Goal: Task Accomplishment & Management: Complete application form

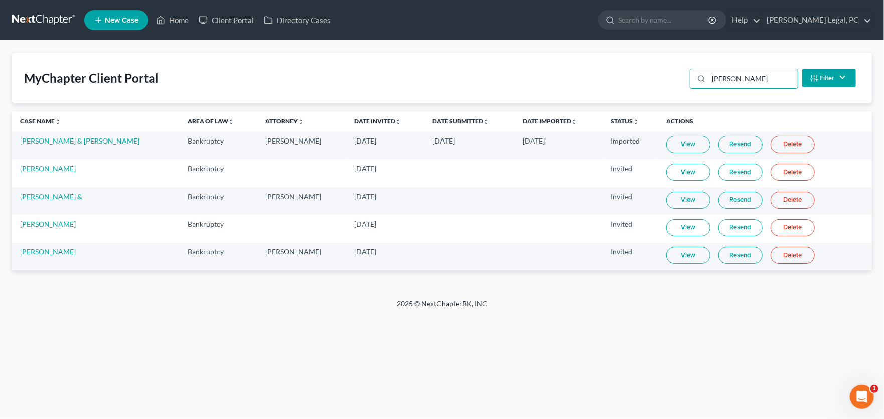
click at [52, 14] on link at bounding box center [44, 20] width 64 height 18
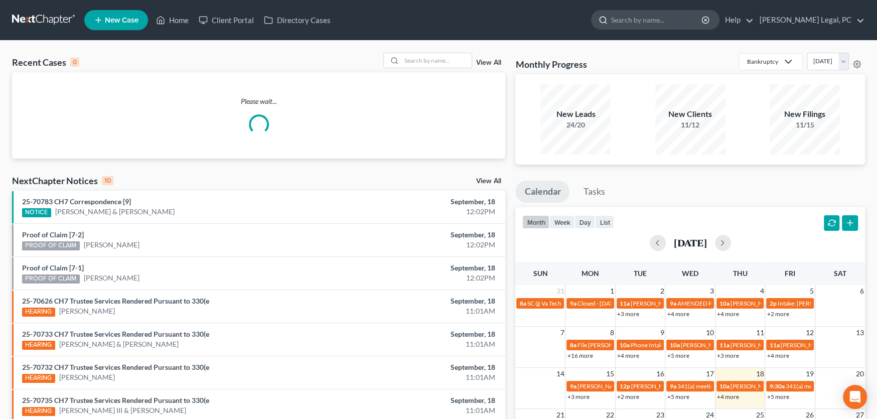
click at [663, 23] on input "search" at bounding box center [657, 20] width 92 height 19
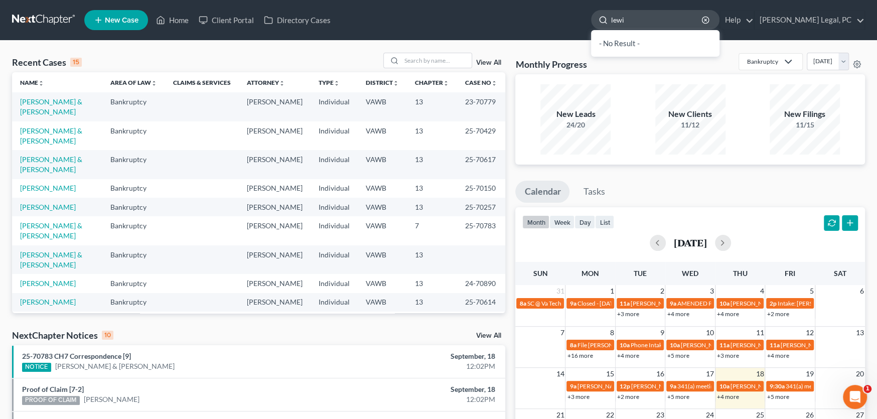
type input "lewis"
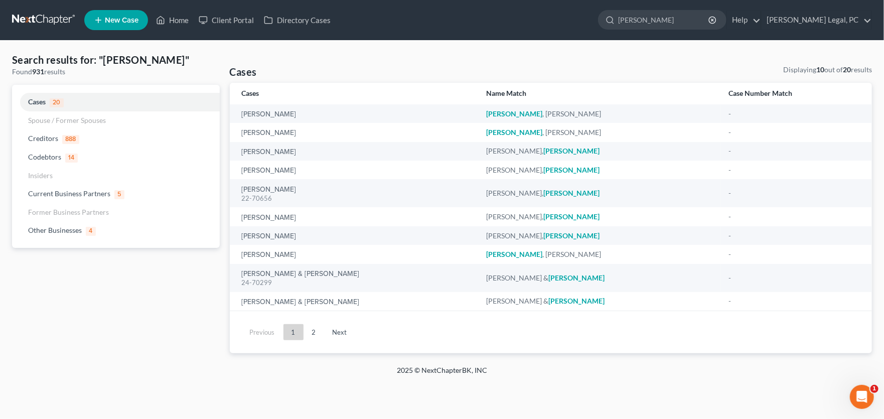
click at [49, 23] on link at bounding box center [44, 20] width 64 height 18
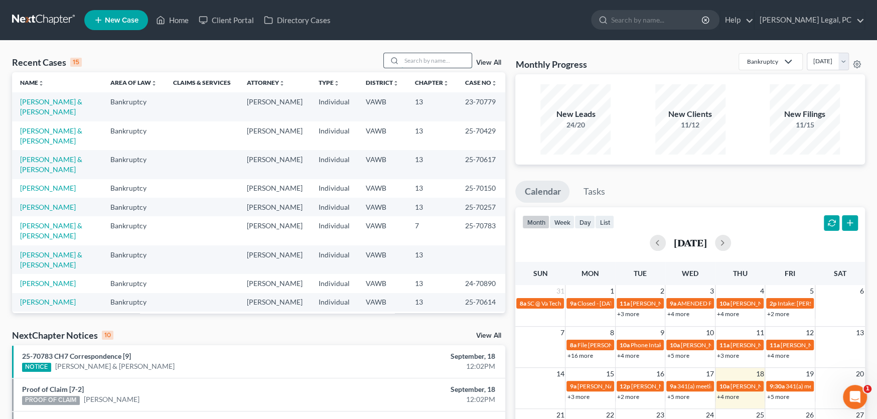
click at [410, 57] on input "search" at bounding box center [436, 60] width 70 height 15
type input "lewis"
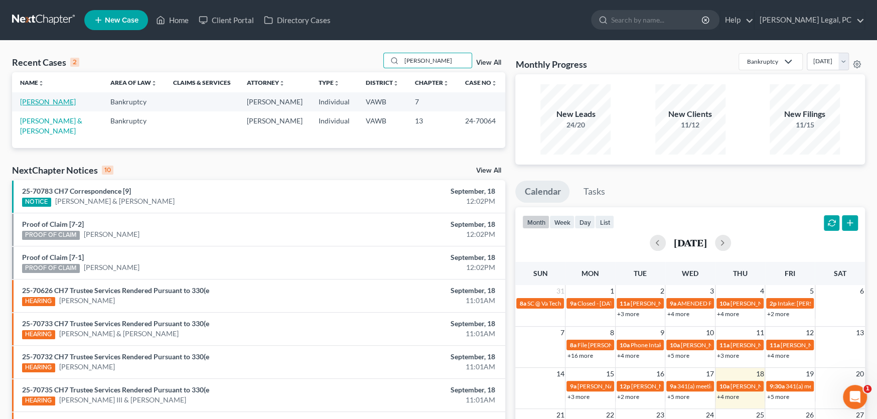
click at [56, 98] on link "[PERSON_NAME]" at bounding box center [48, 101] width 56 height 9
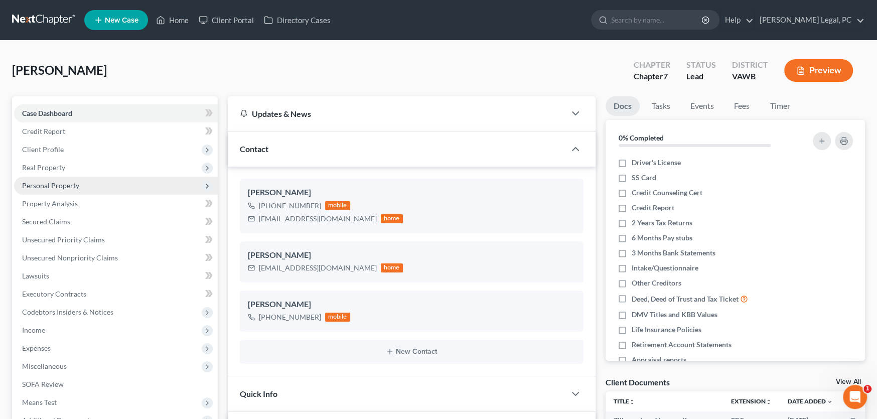
scroll to position [334, 0]
click at [243, 152] on span "Contact" at bounding box center [254, 149] width 29 height 10
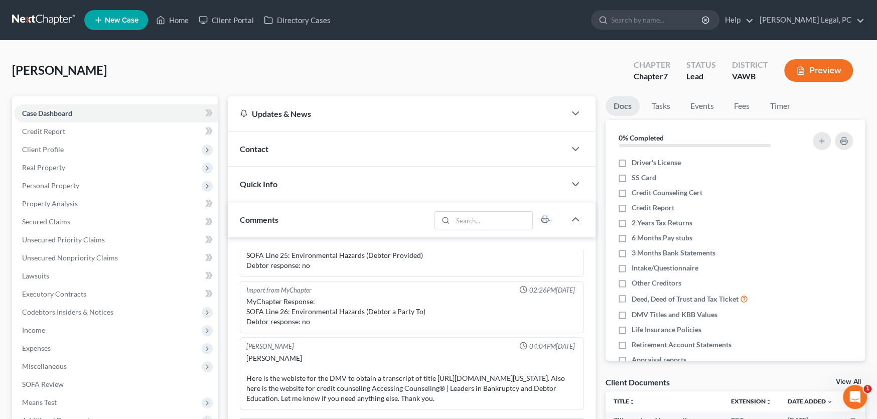
click at [246, 145] on span "Contact" at bounding box center [254, 149] width 29 height 10
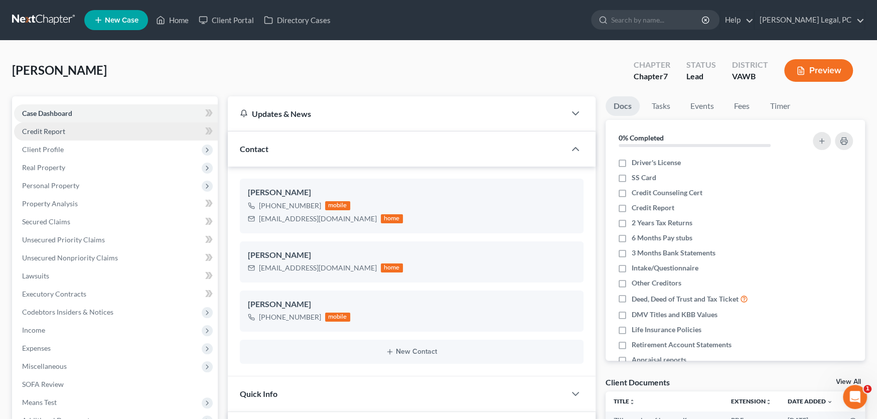
click at [61, 129] on span "Credit Report" at bounding box center [43, 131] width 43 height 9
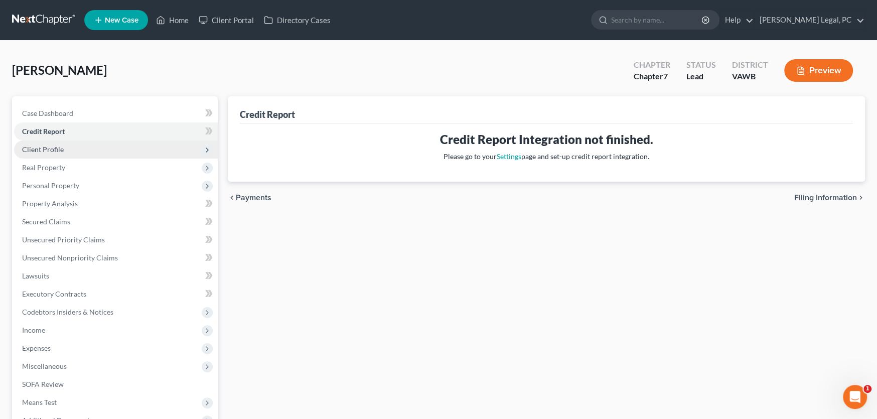
click at [55, 150] on span "Client Profile" at bounding box center [43, 149] width 42 height 9
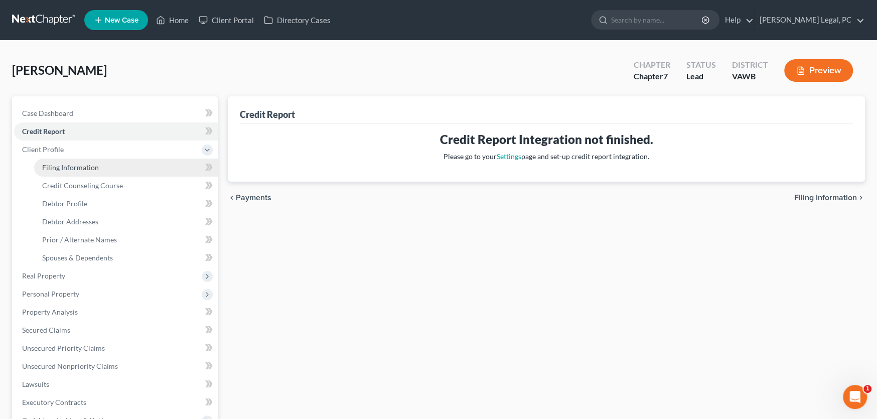
click at [58, 168] on span "Filing Information" at bounding box center [70, 167] width 57 height 9
select select "1"
select select "0"
select select "48"
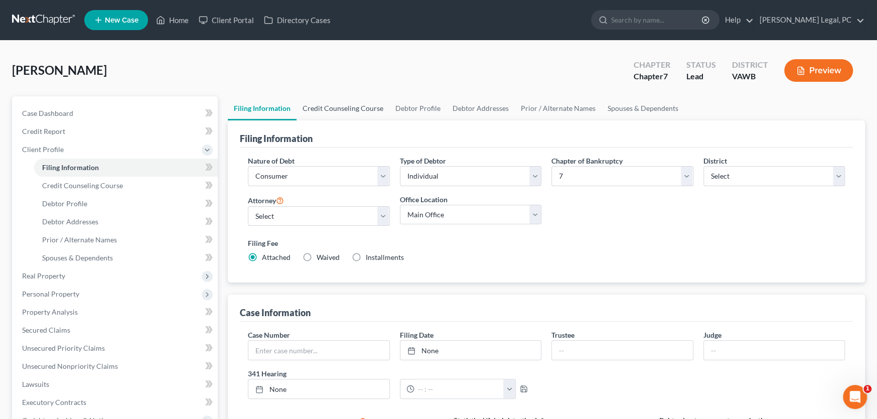
click at [340, 108] on link "Credit Counseling Course" at bounding box center [342, 108] width 93 height 24
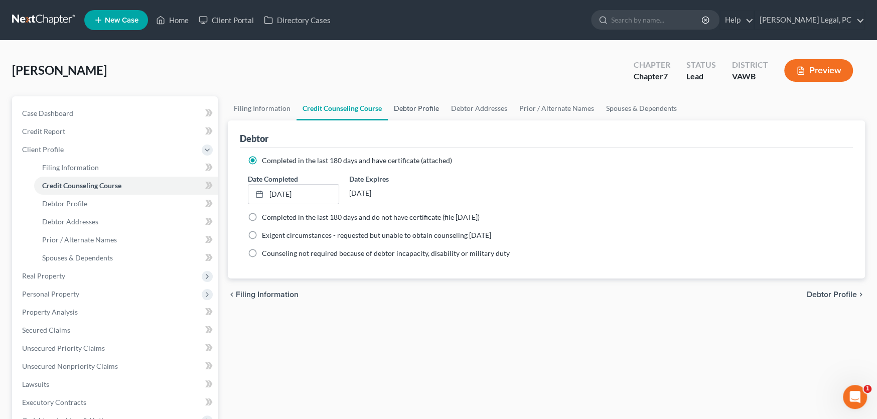
click at [432, 106] on link "Debtor Profile" at bounding box center [416, 108] width 57 height 24
select select "2"
select select "0"
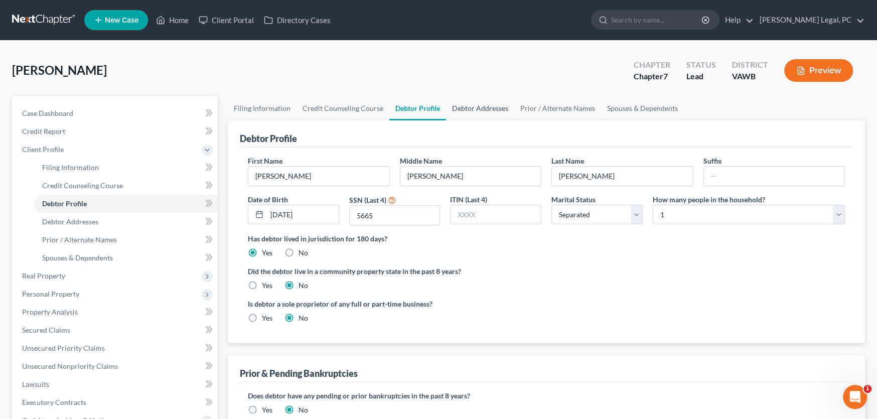
click at [486, 108] on link "Debtor Addresses" at bounding box center [480, 108] width 68 height 24
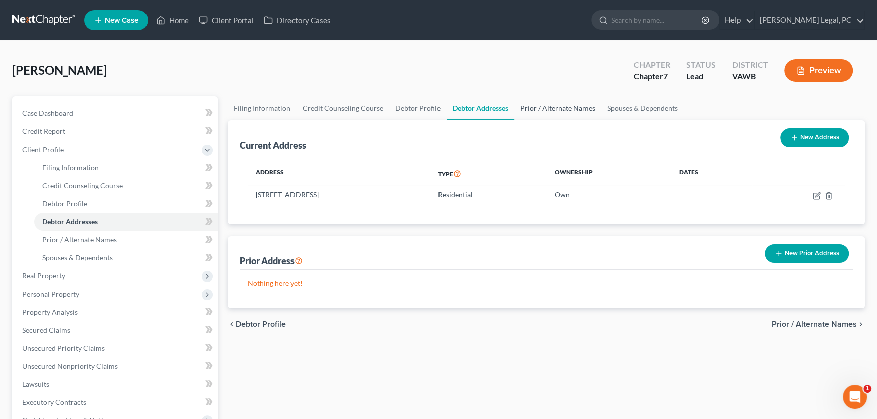
click at [530, 104] on link "Prior / Alternate Names" at bounding box center [557, 108] width 87 height 24
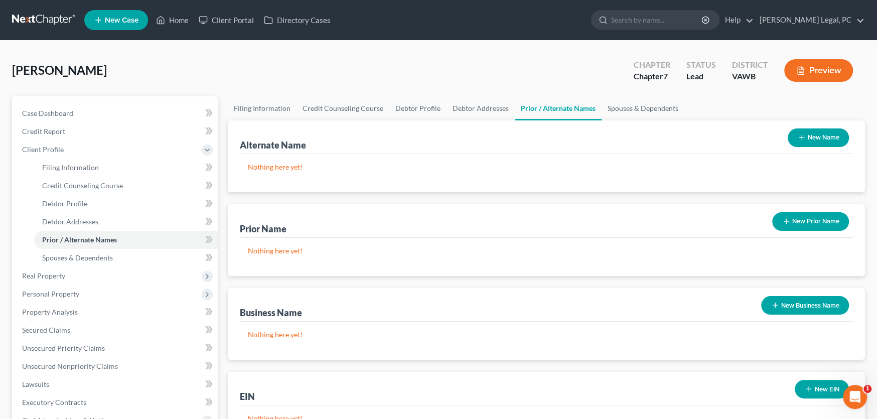
click at [816, 217] on button "New Prior Name" at bounding box center [810, 221] width 77 height 19
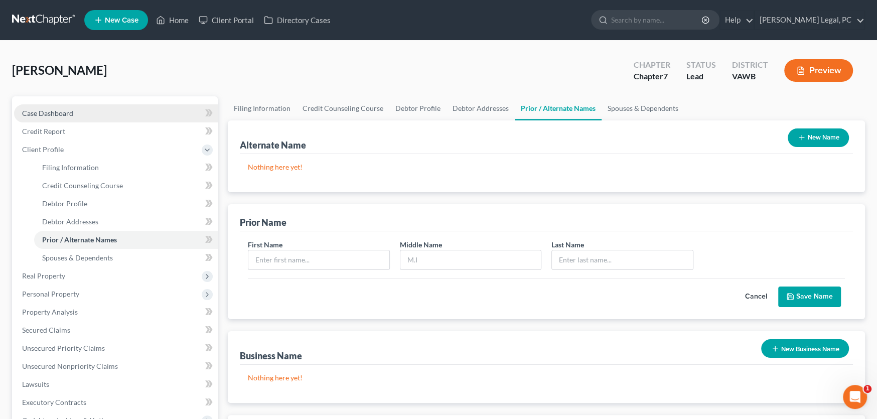
click at [41, 118] on link "Case Dashboard" at bounding box center [116, 113] width 204 height 18
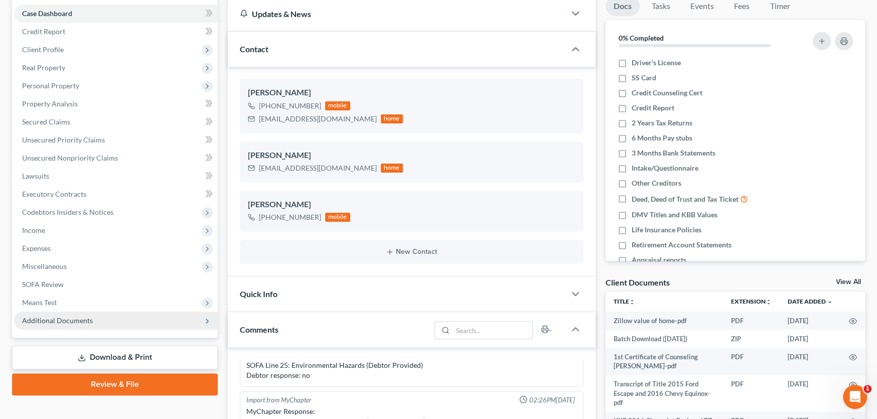
scroll to position [100, 0]
click at [69, 315] on span "Additional Documents" at bounding box center [57, 319] width 71 height 9
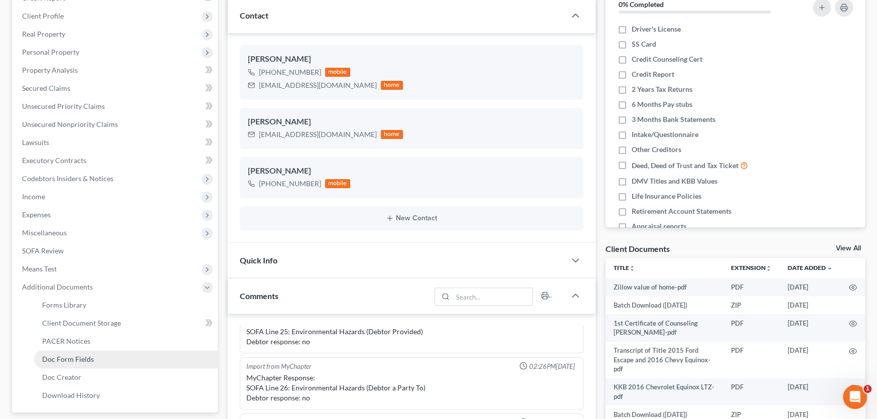
scroll to position [201, 0]
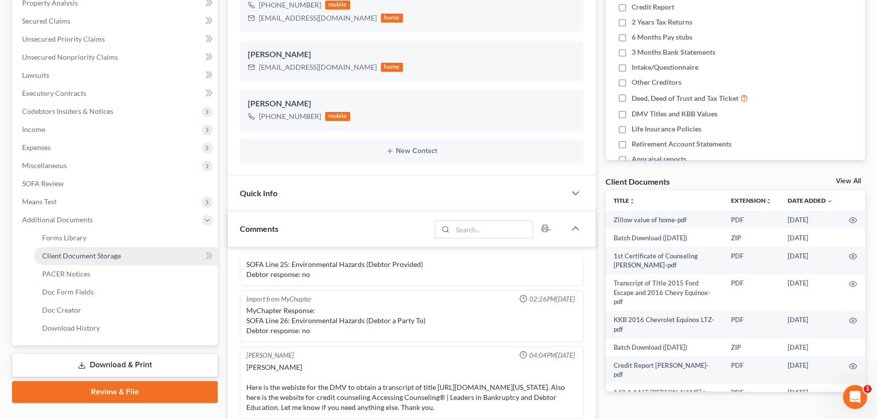
click at [117, 258] on span "Client Document Storage" at bounding box center [81, 255] width 79 height 9
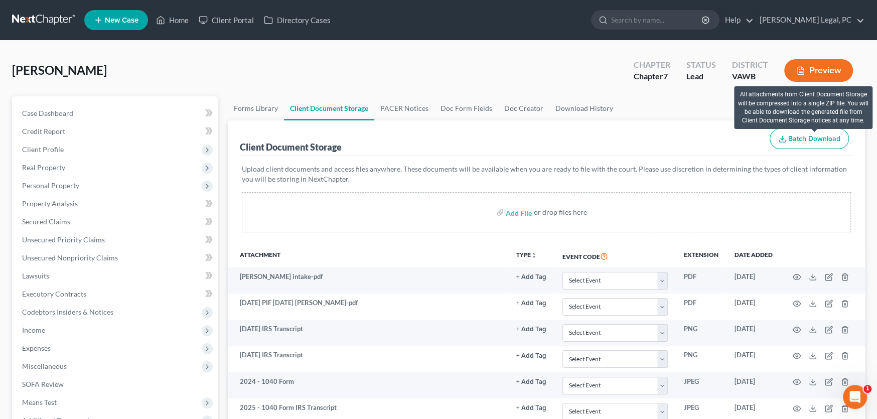
click at [815, 139] on span "Batch Download" at bounding box center [814, 138] width 52 height 9
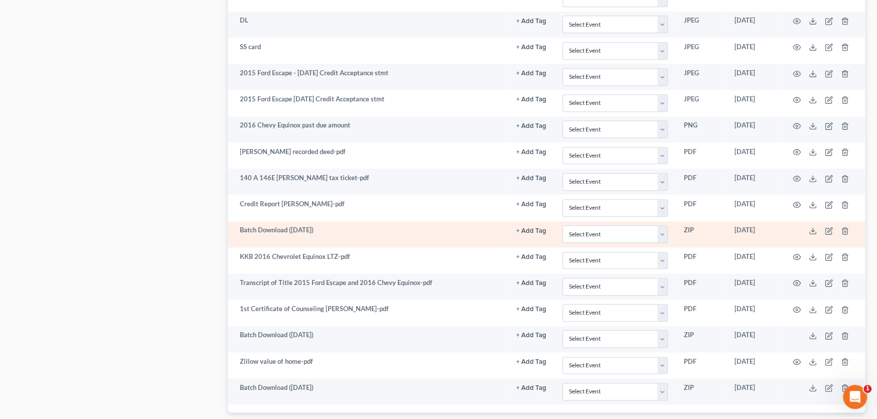
scroll to position [840, 0]
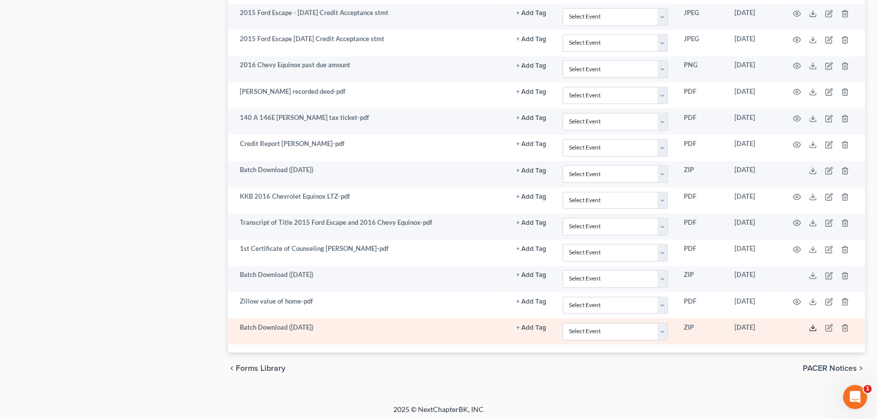
click at [813, 323] on icon at bounding box center [812, 327] width 8 height 8
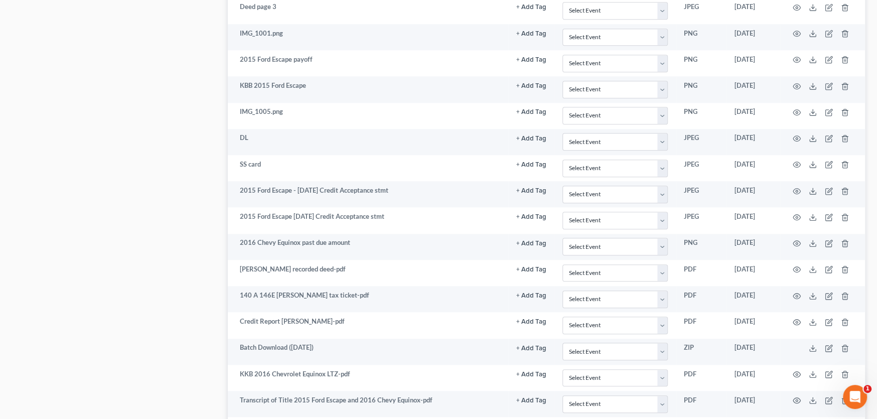
scroll to position [639, 0]
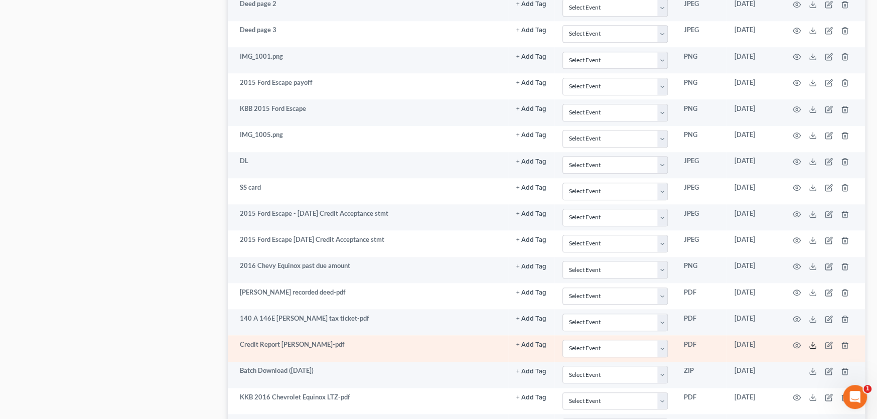
click at [810, 344] on icon at bounding box center [812, 345] width 8 height 8
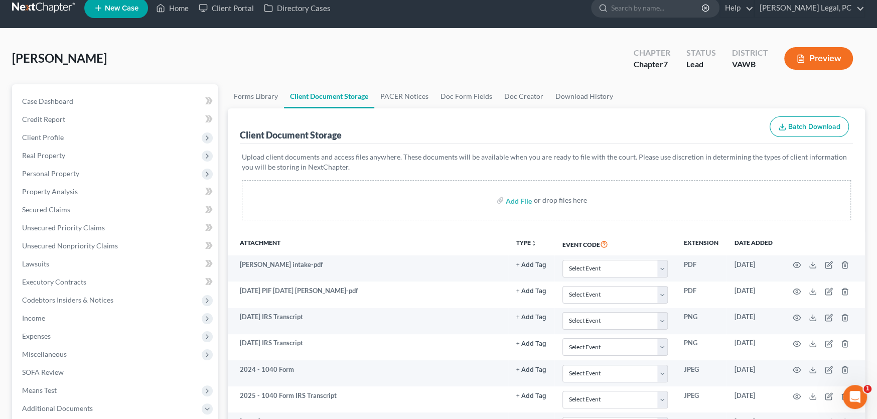
scroll to position [0, 0]
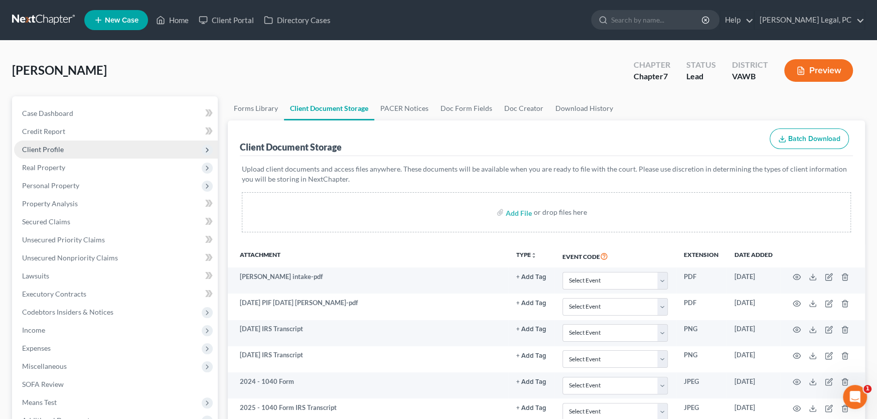
click at [61, 150] on span "Client Profile" at bounding box center [43, 149] width 42 height 9
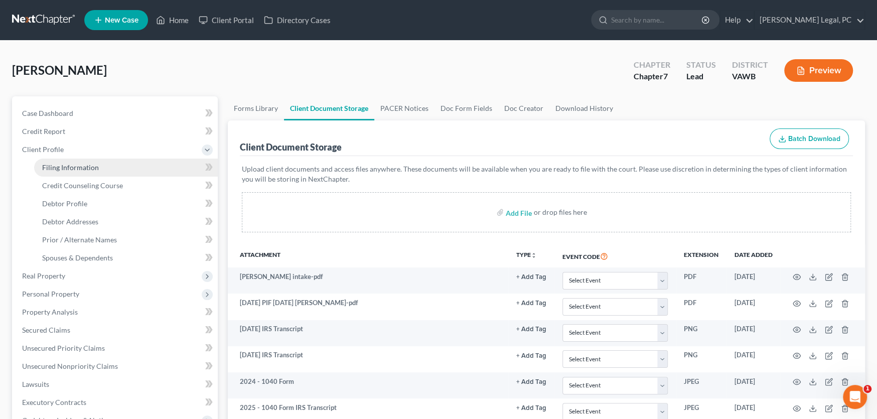
click at [80, 166] on span "Filing Information" at bounding box center [70, 167] width 57 height 9
select select "1"
select select "0"
select select "84"
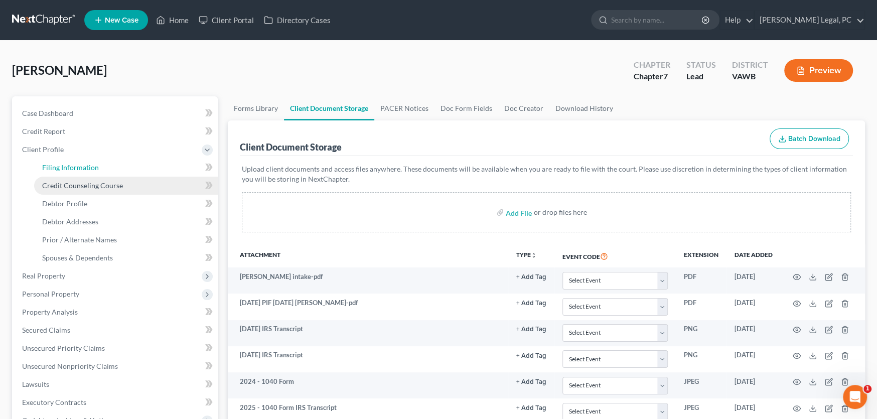
select select "0"
select select "48"
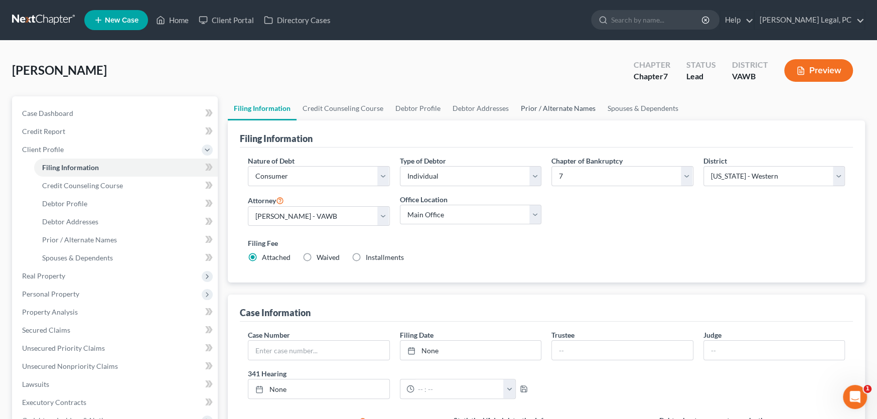
click at [574, 108] on link "Prior / Alternate Names" at bounding box center [558, 108] width 87 height 24
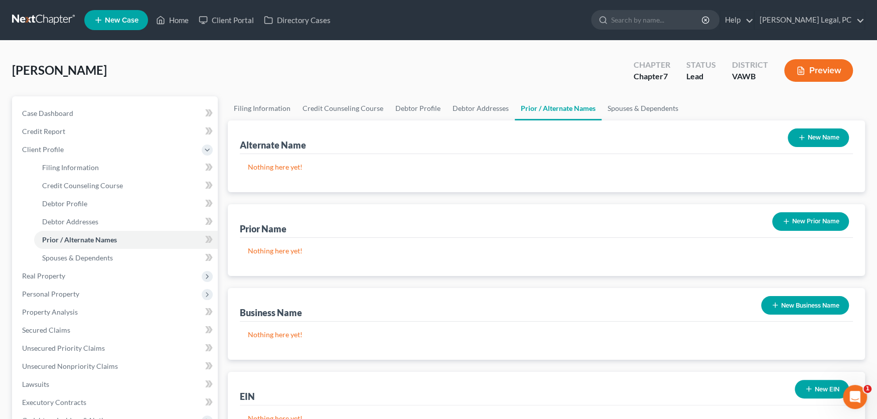
click at [829, 141] on button "New Name" at bounding box center [817, 137] width 61 height 19
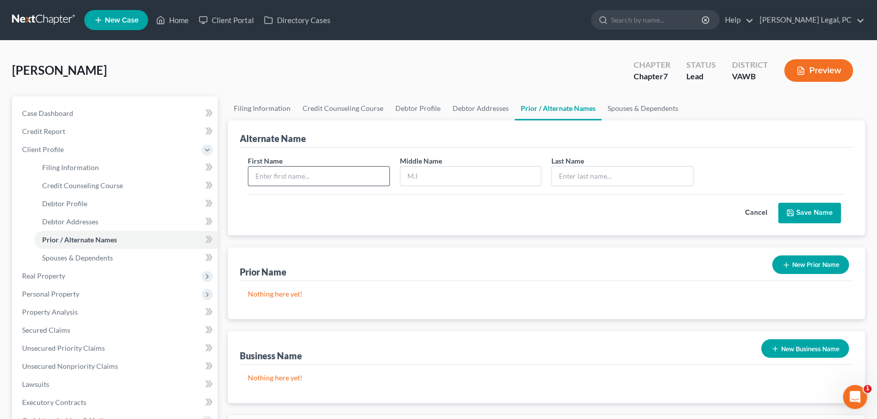
click at [309, 173] on input "text" at bounding box center [318, 176] width 141 height 19
type input "Kimberly"
type input "Midkiff"
drag, startPoint x: 440, startPoint y: 174, endPoint x: 405, endPoint y: 166, distance: 35.5
click at [405, 167] on input "Midkiff" at bounding box center [470, 176] width 141 height 19
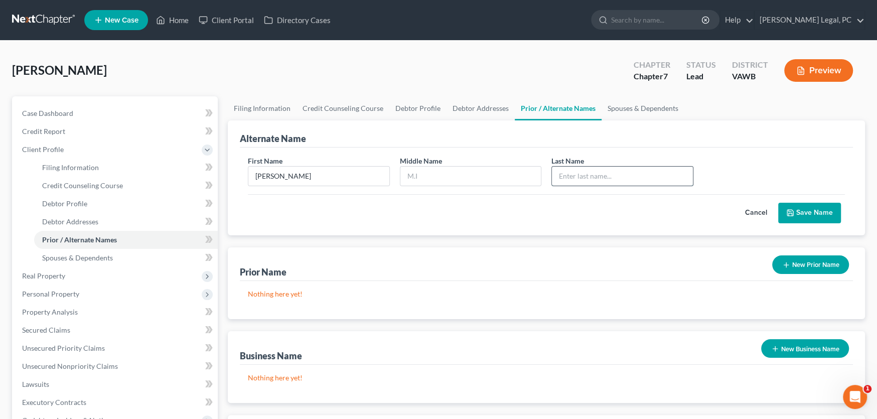
click at [580, 179] on input "text" at bounding box center [622, 176] width 141 height 19
paste input "Midkiff"
type input "Midkiff"
click at [807, 264] on button "New Prior Name" at bounding box center [810, 264] width 77 height 19
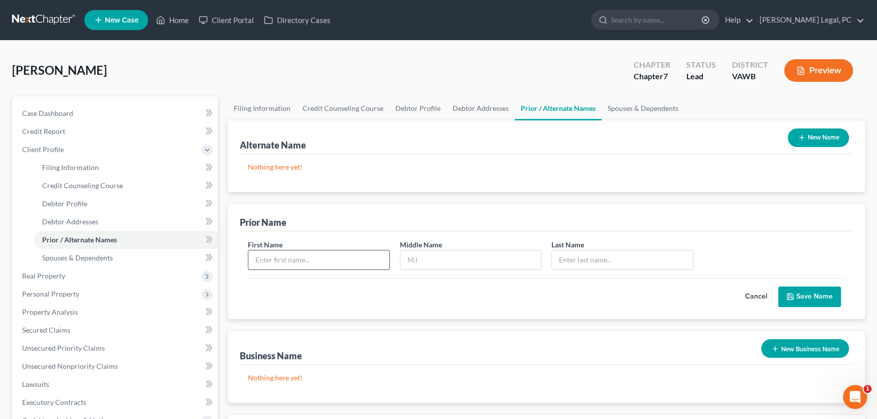
click at [317, 262] on input "text" at bounding box center [318, 259] width 141 height 19
type input "Kimberly"
type input "O"
type input "Midkiff"
click at [820, 300] on button "Save Name" at bounding box center [809, 296] width 63 height 21
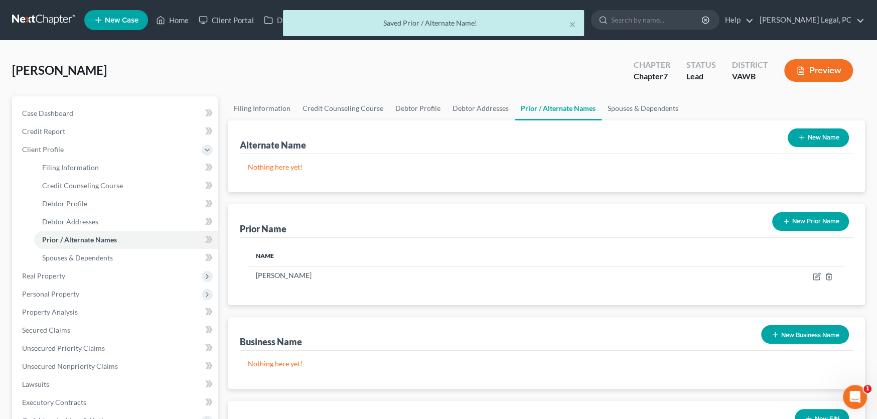
click at [805, 223] on button "New Prior Name" at bounding box center [810, 221] width 77 height 19
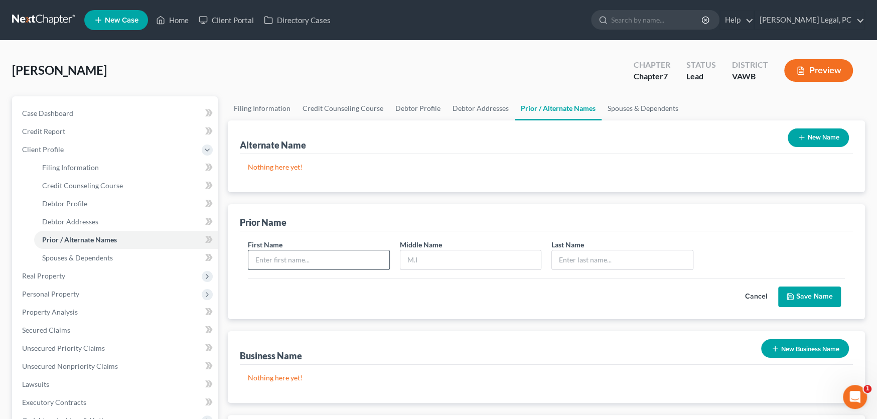
click at [313, 258] on input "text" at bounding box center [318, 259] width 141 height 19
type input "Kimberly"
type input "Lewis"
click at [802, 300] on button "Save Name" at bounding box center [809, 296] width 63 height 21
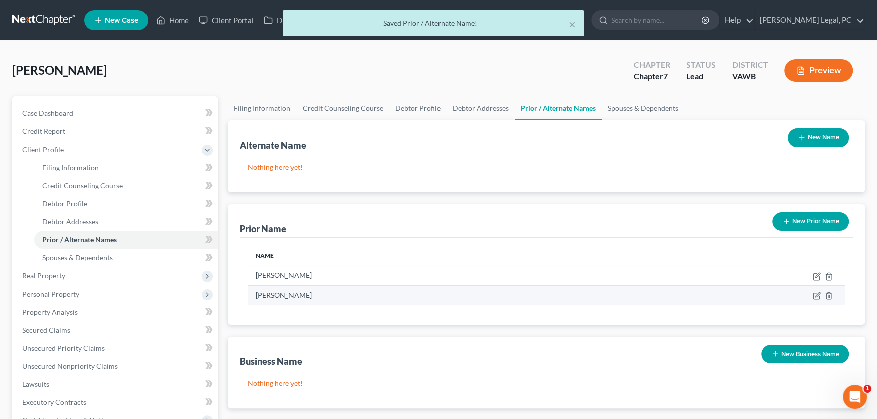
scroll to position [50, 0]
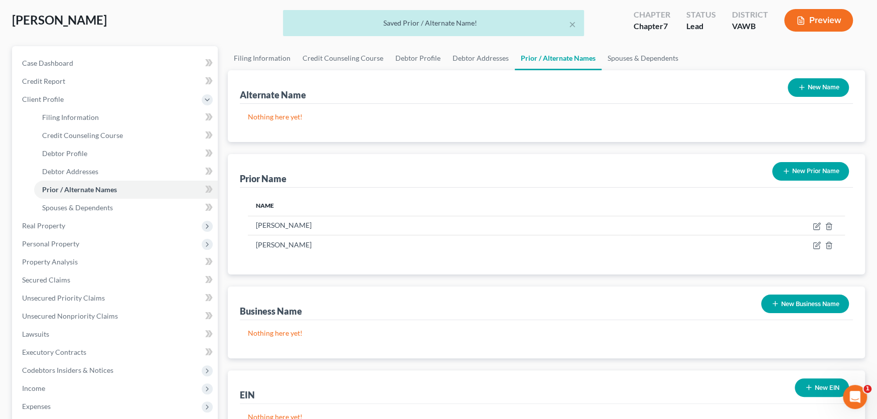
click at [792, 176] on button "New Prior Name" at bounding box center [810, 171] width 77 height 19
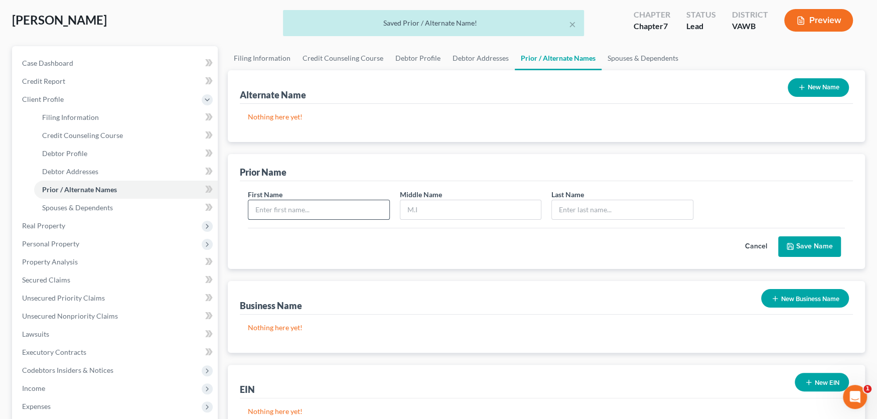
click at [302, 215] on input "text" at bounding box center [318, 209] width 141 height 19
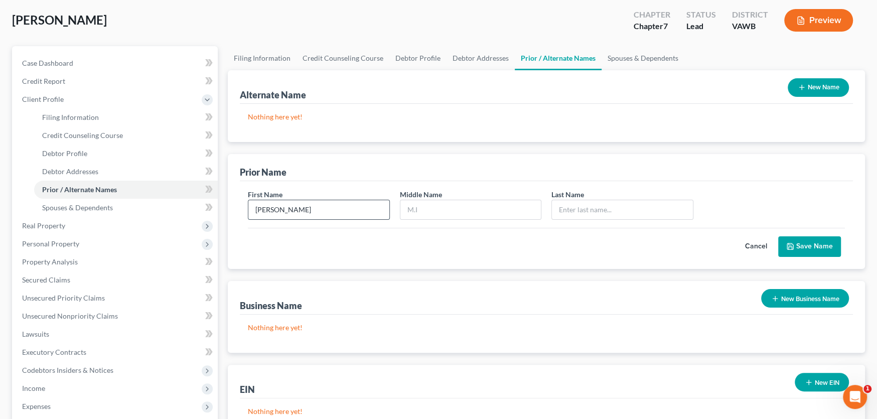
type input "Kimberly"
type input "Brewsjar"
drag, startPoint x: 474, startPoint y: 209, endPoint x: 405, endPoint y: 210, distance: 68.7
click at [405, 210] on input "Brewsjar" at bounding box center [470, 209] width 141 height 19
click at [576, 216] on input "text" at bounding box center [622, 209] width 141 height 19
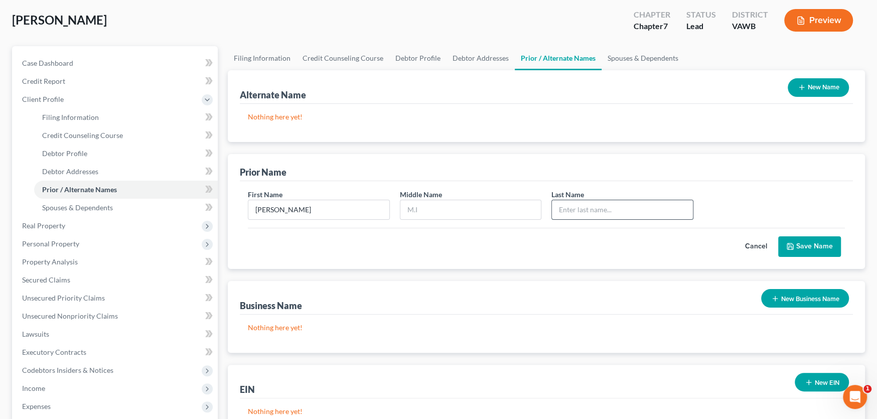
paste input "BREWSTER"
type input "BREWSTER"
click at [822, 246] on button "Save Name" at bounding box center [809, 246] width 63 height 21
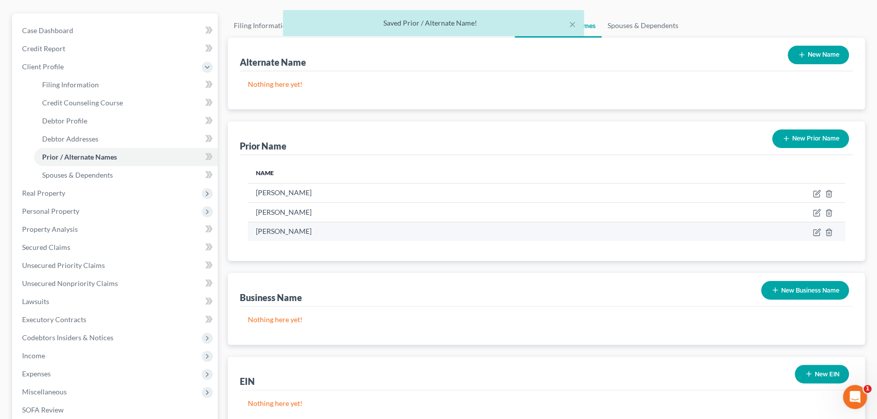
scroll to position [100, 0]
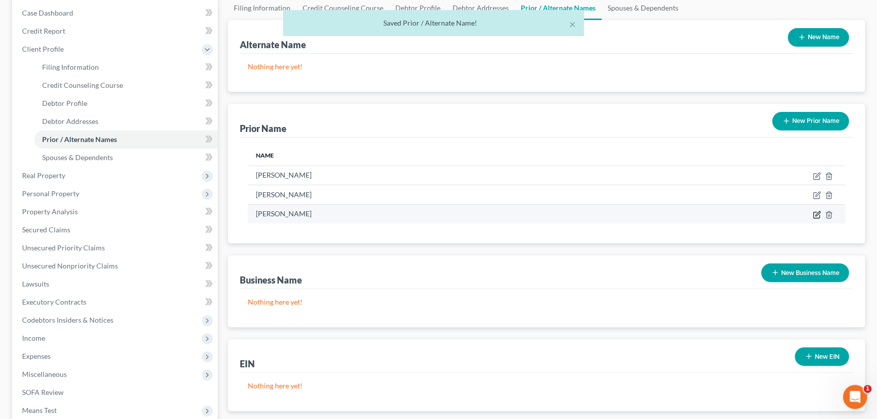
click at [812, 214] on icon "button" at bounding box center [816, 215] width 8 height 8
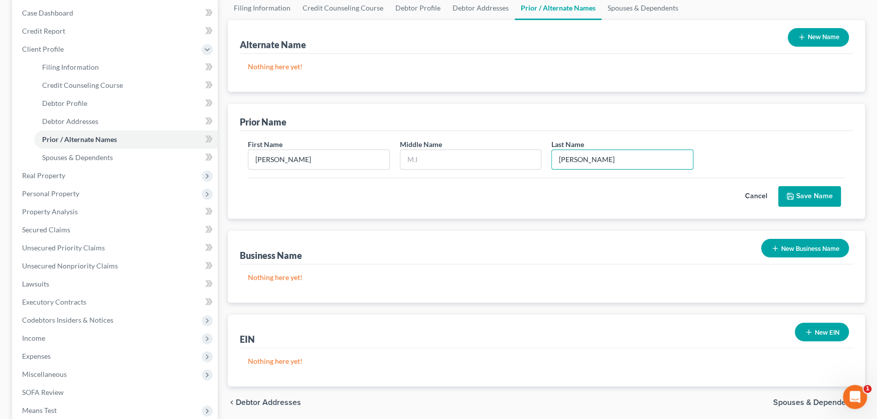
drag, startPoint x: 590, startPoint y: 155, endPoint x: 523, endPoint y: 142, distance: 68.5
click at [523, 142] on div "First Name Kimberly Middle Name Last Name * BREWSTER" at bounding box center [546, 158] width 607 height 39
type input "R"
type input "Brewster"
click at [808, 192] on button "Save Name" at bounding box center [809, 196] width 63 height 21
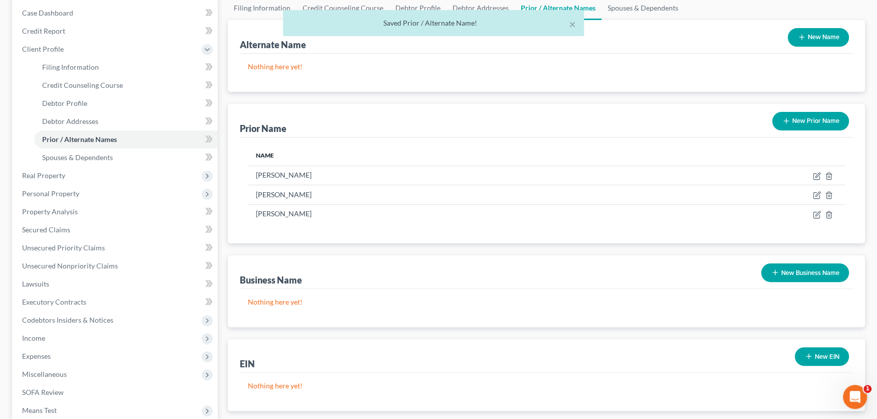
click at [823, 122] on button "New Prior Name" at bounding box center [810, 121] width 77 height 19
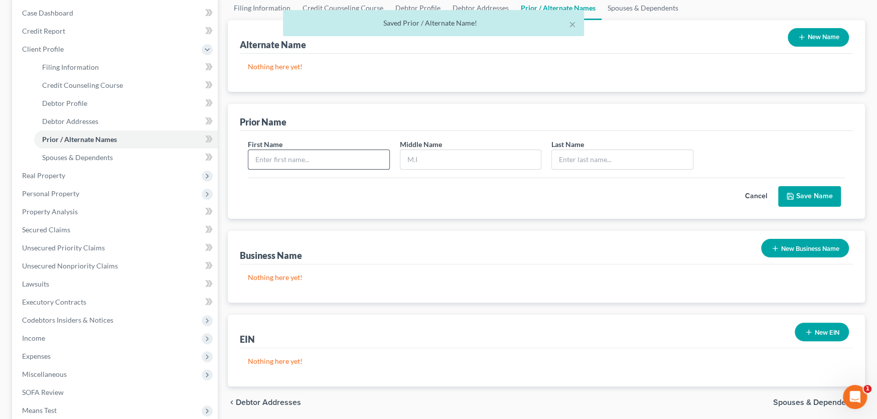
click at [294, 166] on input "text" at bounding box center [318, 159] width 141 height 19
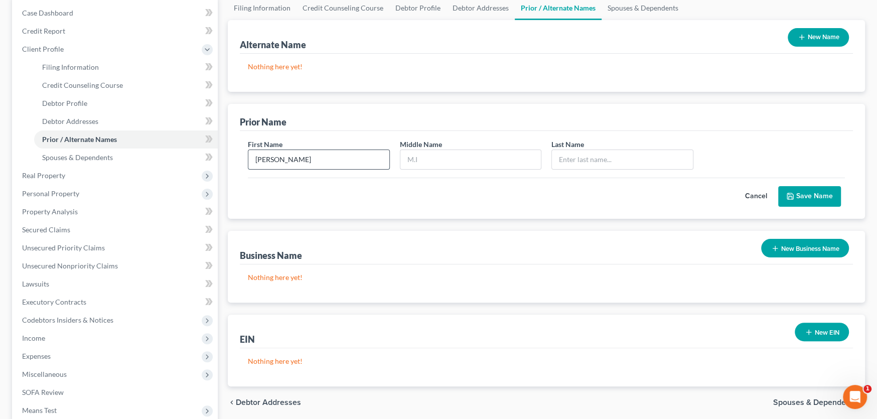
type input "Kimberly"
type input "B"
type input "M"
type input "Brewsjar"
click at [791, 194] on icon "submit" at bounding box center [790, 196] width 8 height 8
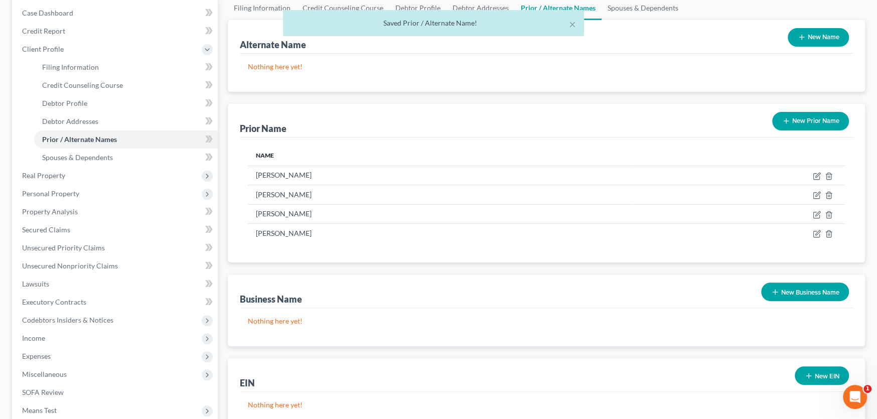
click at [815, 120] on button "New Prior Name" at bounding box center [810, 121] width 77 height 19
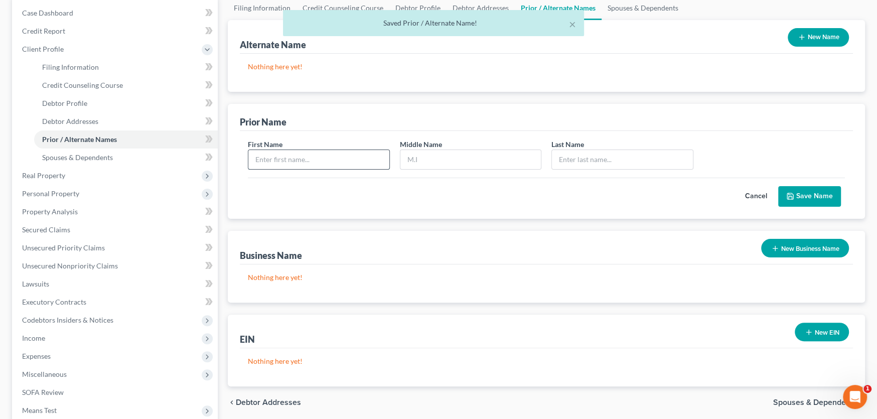
click at [355, 154] on input "text" at bounding box center [318, 159] width 141 height 19
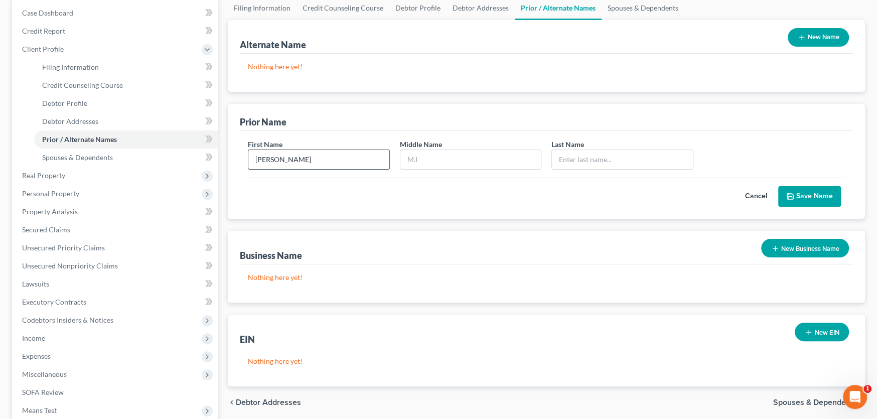
type input "Kimberly"
type input "Roberts"
click at [787, 196] on icon "submit" at bounding box center [790, 196] width 6 height 6
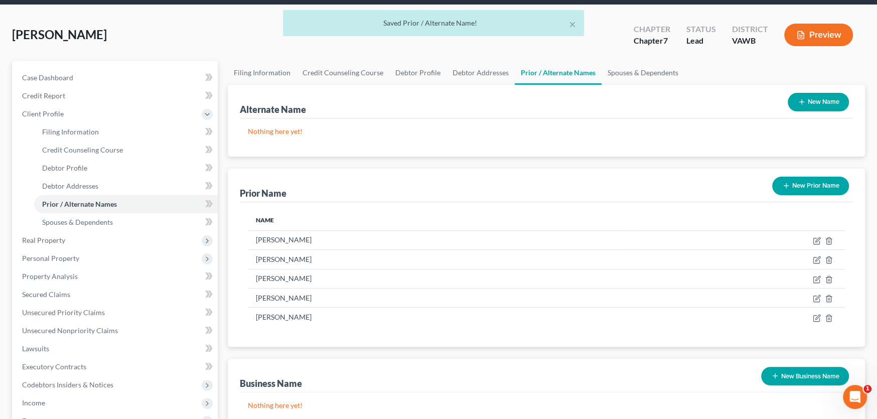
scroll to position [0, 0]
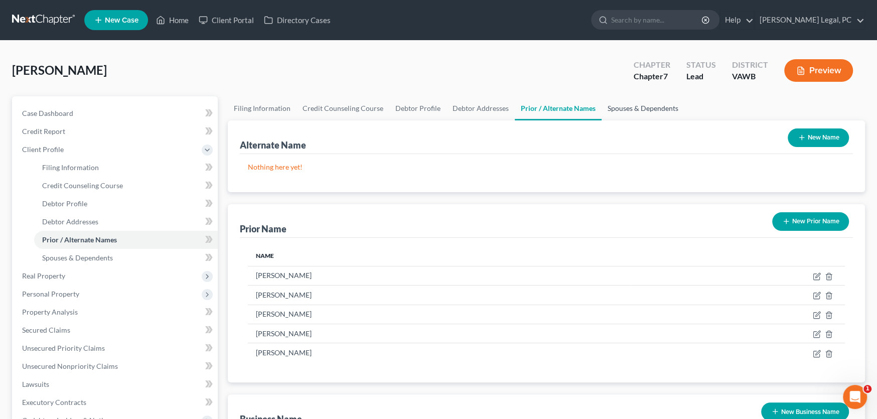
click at [606, 109] on link "Spouses & Dependents" at bounding box center [642, 108] width 83 height 24
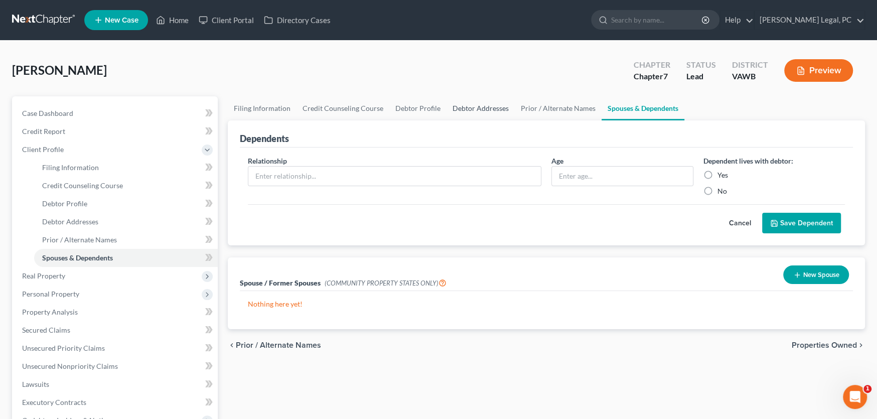
click at [485, 111] on link "Debtor Addresses" at bounding box center [480, 108] width 68 height 24
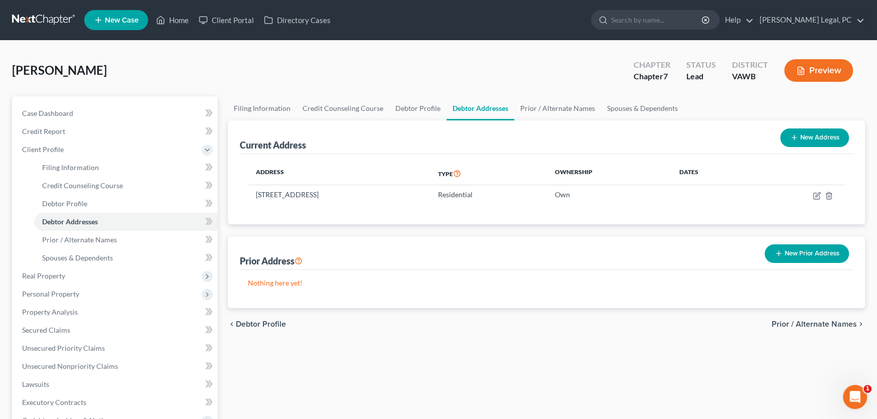
click at [789, 253] on button "New Prior Address" at bounding box center [806, 253] width 84 height 19
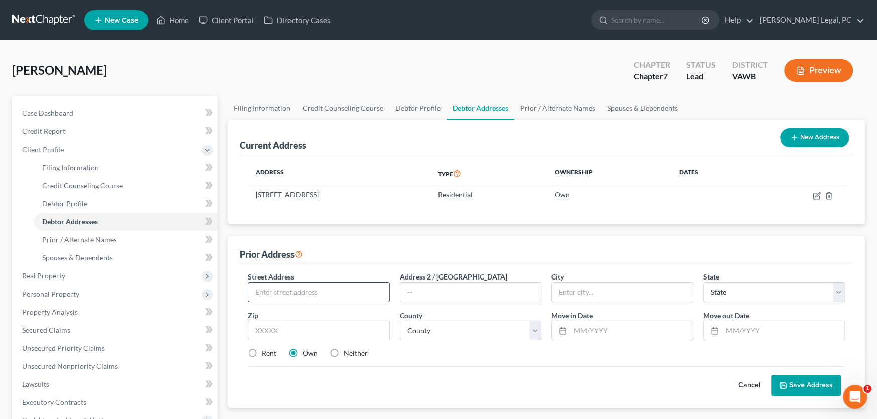
click at [306, 285] on input "text" at bounding box center [318, 291] width 141 height 19
type input "1123 Childress Street #DD"
type input "Hillsville"
click at [758, 287] on select "State AL AK AR AZ CA CO CT DE DC FL GA GU HI ID IL IN IA KS KY LA ME MD MA MI M…" at bounding box center [774, 292] width 142 height 20
select select "48"
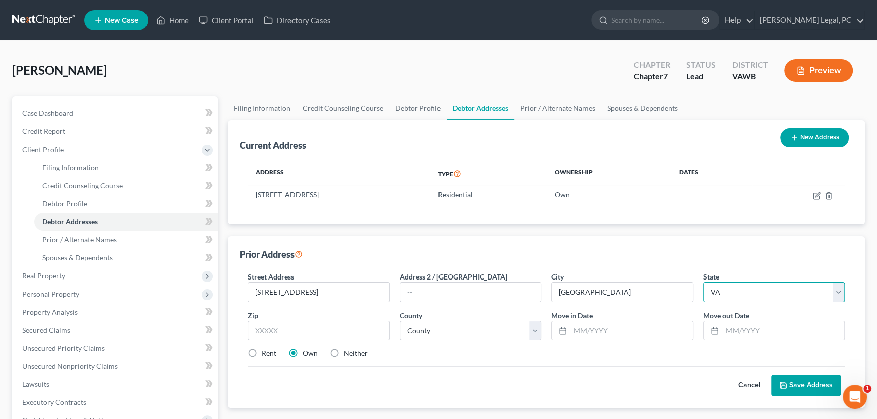
click at [703, 282] on select "State AL AK AR AZ CA CO CT DE DC FL GA GU HI ID IL IN IA KS KY LA ME MD MA MI M…" at bounding box center [774, 292] width 142 height 20
click at [305, 325] on input "text" at bounding box center [319, 330] width 142 height 20
type input "24343"
click at [822, 382] on button "Save Address" at bounding box center [806, 385] width 70 height 21
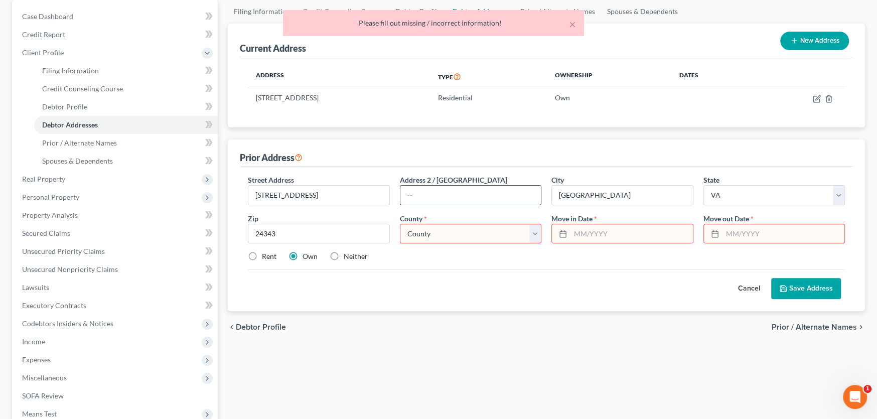
scroll to position [100, 0]
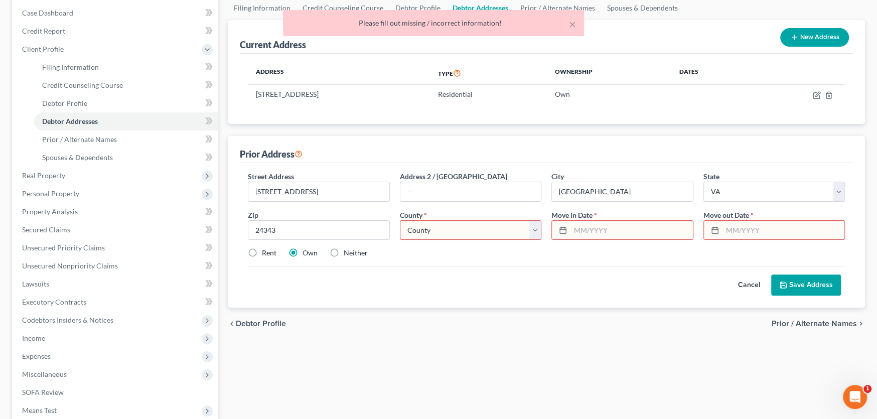
click at [448, 225] on select "County Accomack County Albemarle County Alexandria city Alleghany County Amelia…" at bounding box center [471, 230] width 142 height 20
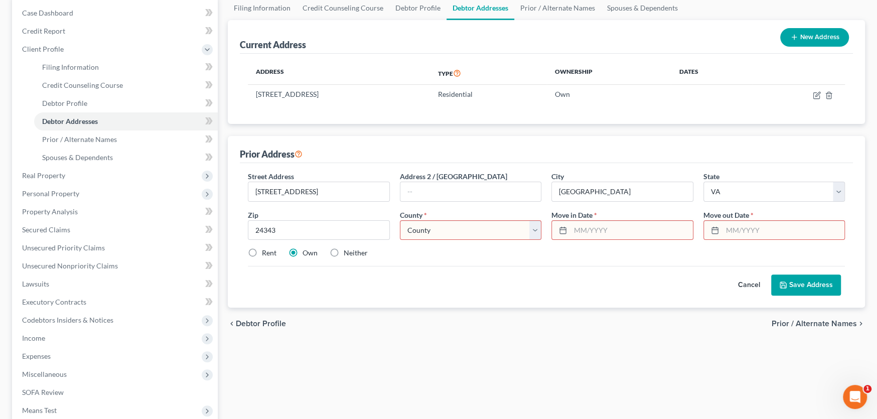
click at [608, 263] on div "Street Address * 1123 Childress Street #DD Address 2 / PO Box City * Hillsville…" at bounding box center [546, 218] width 607 height 95
click at [753, 282] on button "Cancel" at bounding box center [749, 285] width 44 height 20
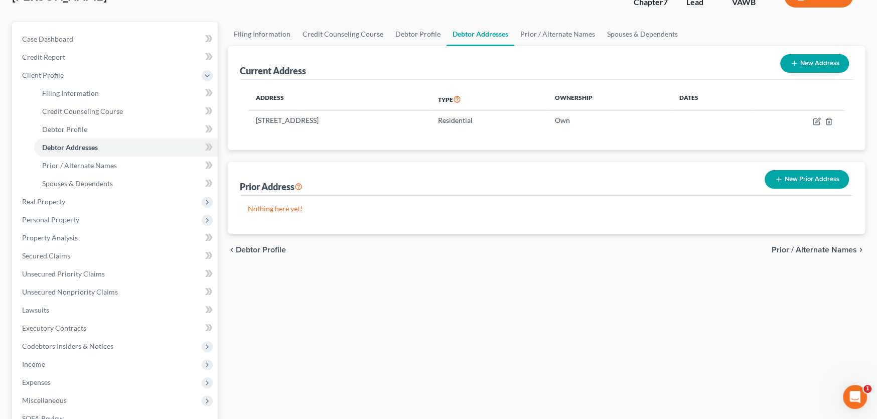
scroll to position [50, 0]
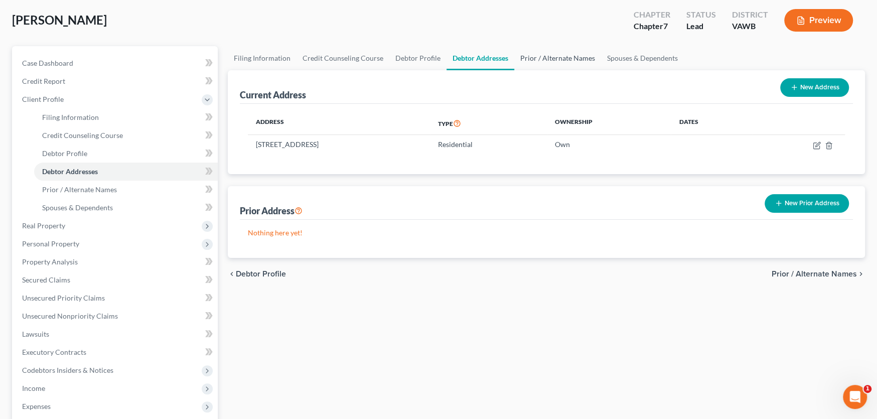
click at [539, 59] on link "Prior / Alternate Names" at bounding box center [557, 58] width 87 height 24
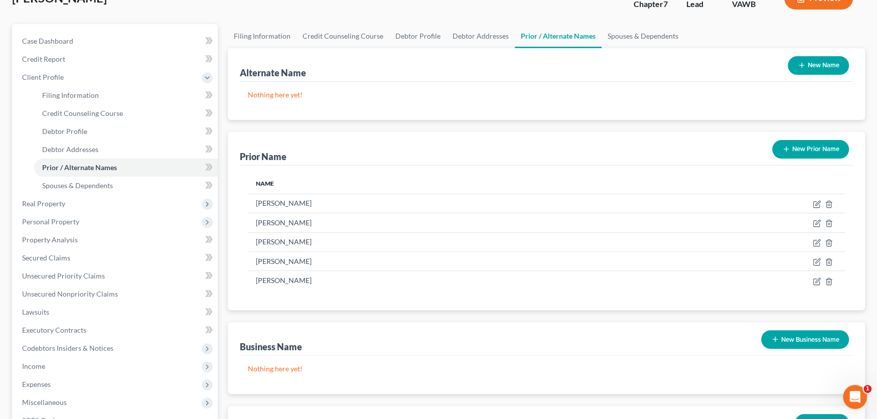
scroll to position [50, 0]
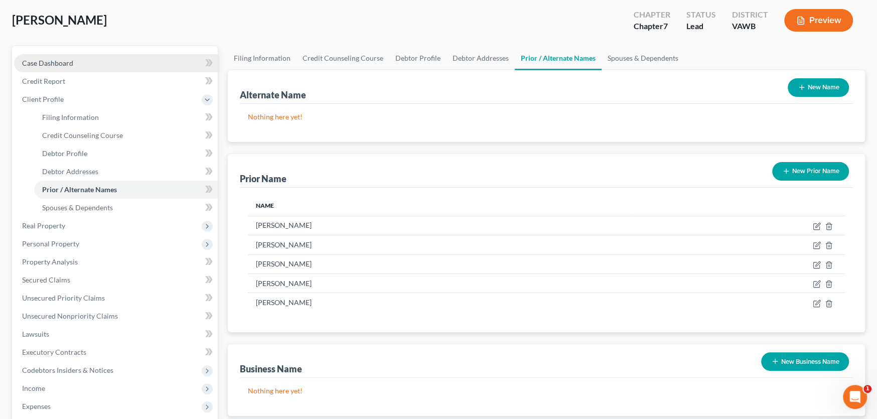
click at [69, 66] on link "Case Dashboard" at bounding box center [116, 63] width 204 height 18
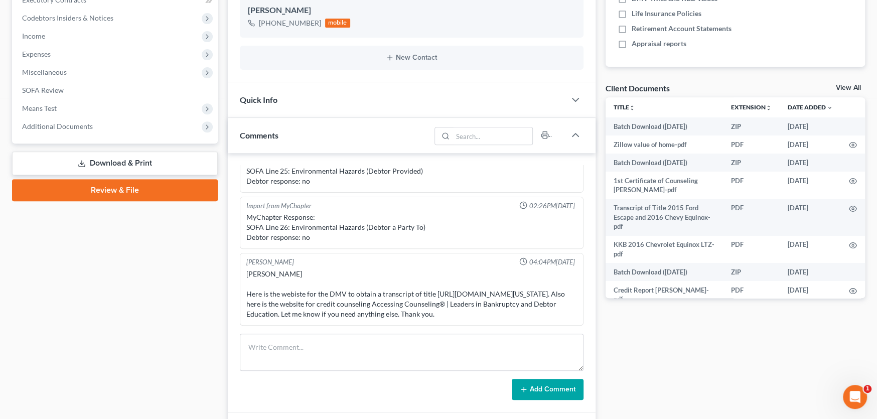
scroll to position [301, 0]
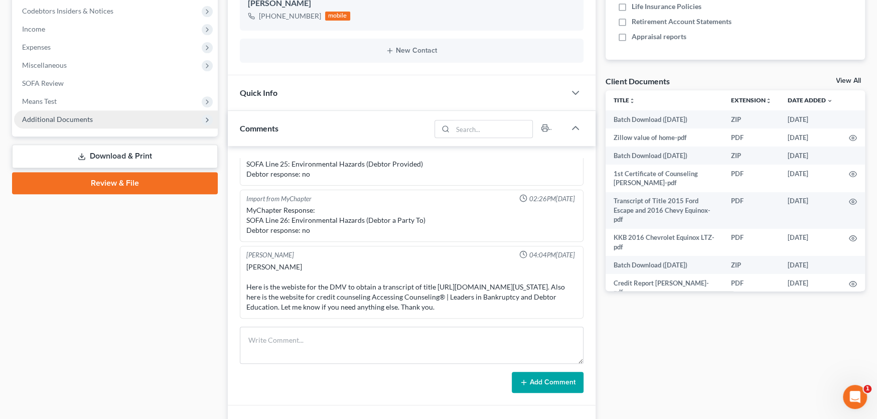
click at [94, 122] on span "Additional Documents" at bounding box center [116, 119] width 204 height 18
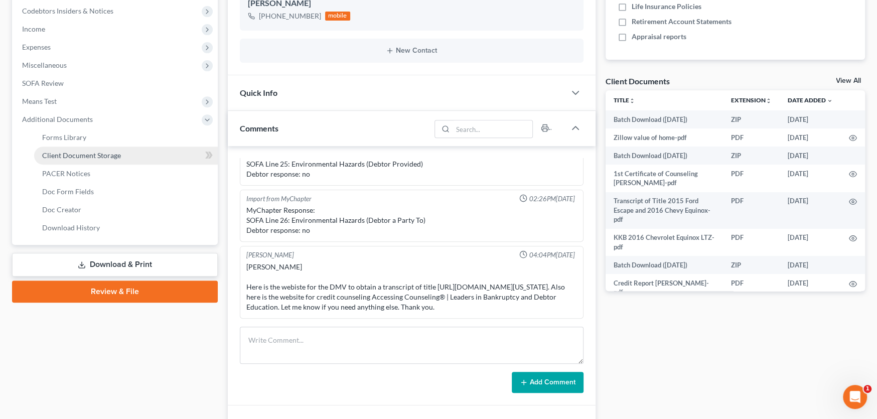
click at [90, 152] on span "Client Document Storage" at bounding box center [81, 155] width 79 height 9
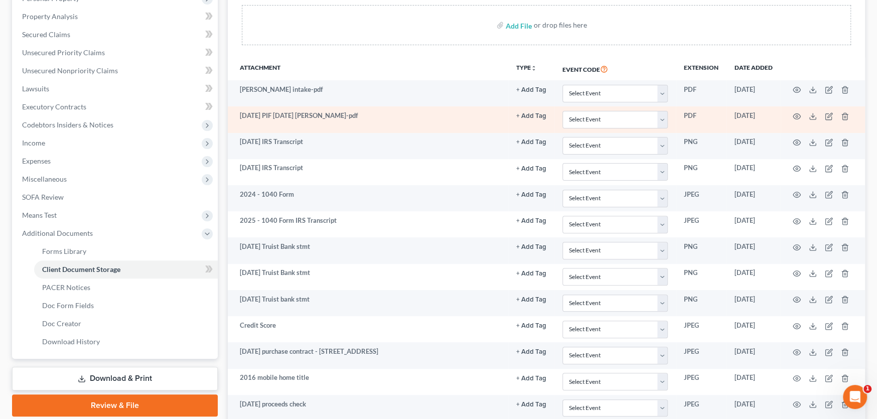
scroll to position [100, 0]
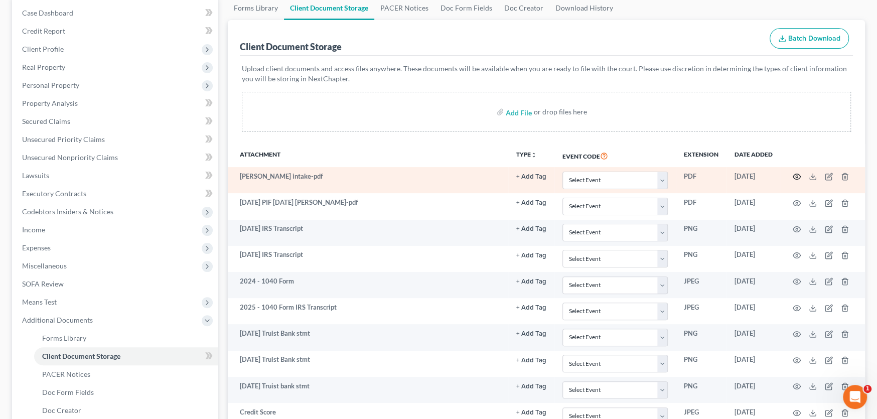
click at [796, 178] on icon "button" at bounding box center [796, 177] width 8 height 8
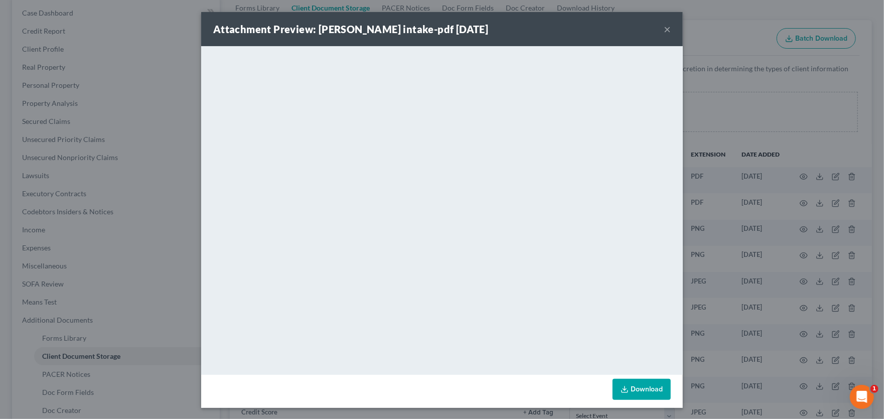
click at [664, 32] on button "×" at bounding box center [667, 29] width 7 height 12
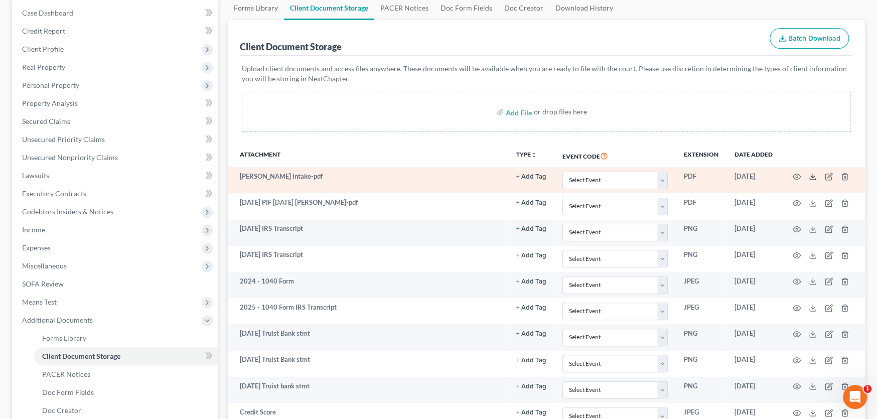
click at [813, 174] on icon at bounding box center [812, 177] width 8 height 8
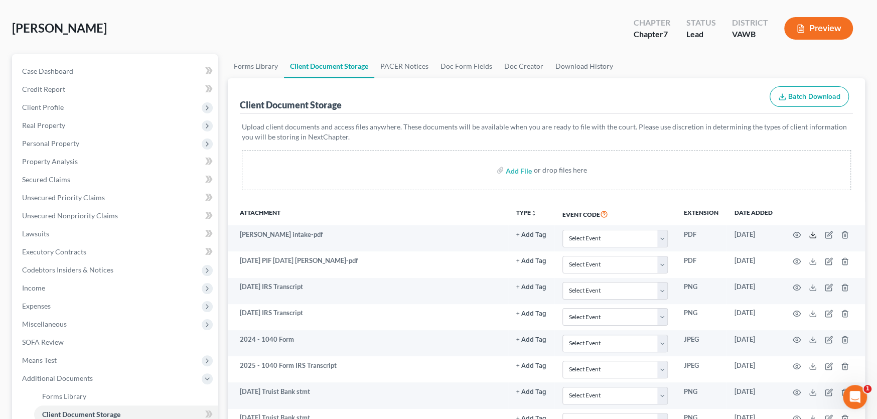
scroll to position [0, 0]
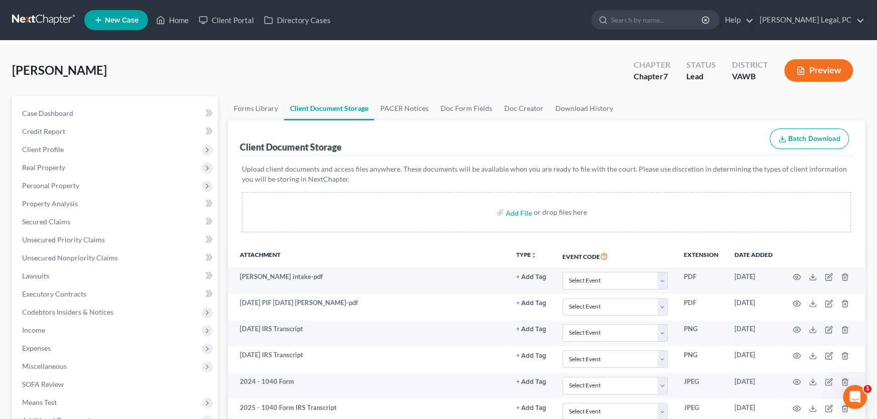
click at [35, 19] on link at bounding box center [44, 20] width 64 height 18
